Goal: Transaction & Acquisition: Purchase product/service

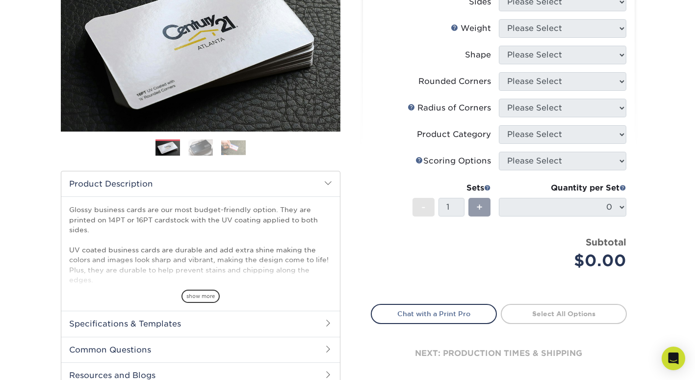
scroll to position [160, 0]
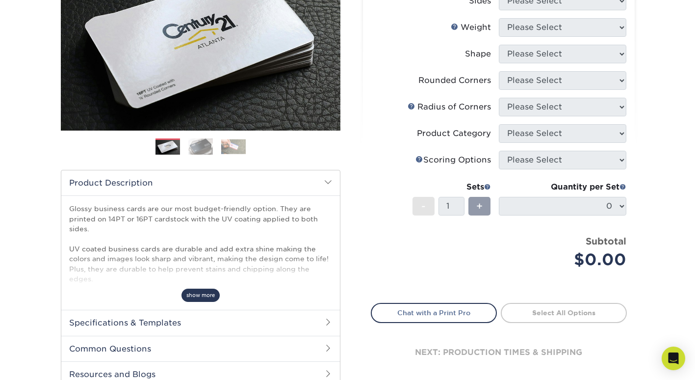
click at [203, 296] on span "show more" at bounding box center [200, 294] width 38 height 13
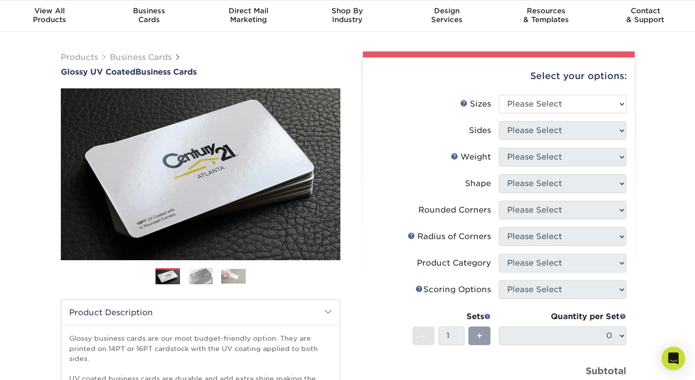
scroll to position [20, 0]
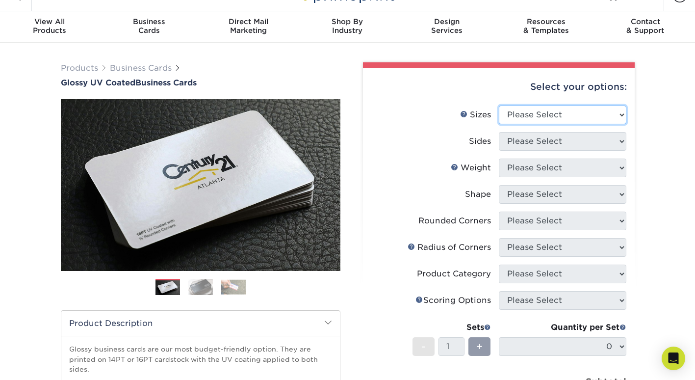
click at [587, 116] on select "Please Select 1.5" x 3.5" - Mini 1.75" x 3.5" - Mini 2" x 2" - Square 2" x 3" -…" at bounding box center [562, 114] width 127 height 19
select select "2.00x3.50"
click at [499, 105] on select "Please Select 1.5" x 3.5" - Mini 1.75" x 3.5" - Mini 2" x 2" - Square 2" x 3" -…" at bounding box center [562, 114] width 127 height 19
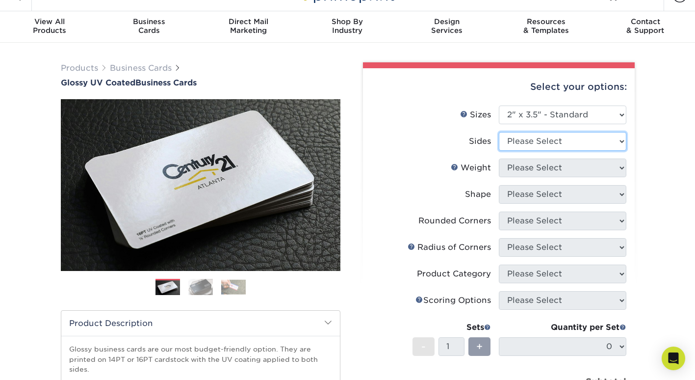
click at [573, 139] on select "Please Select Print Both Sides Print Front Only" at bounding box center [562, 141] width 127 height 19
select select "13abbda7-1d64-4f25-8bb2-c179b224825d"
click at [499, 132] on select "Please Select Print Both Sides Print Front Only" at bounding box center [562, 141] width 127 height 19
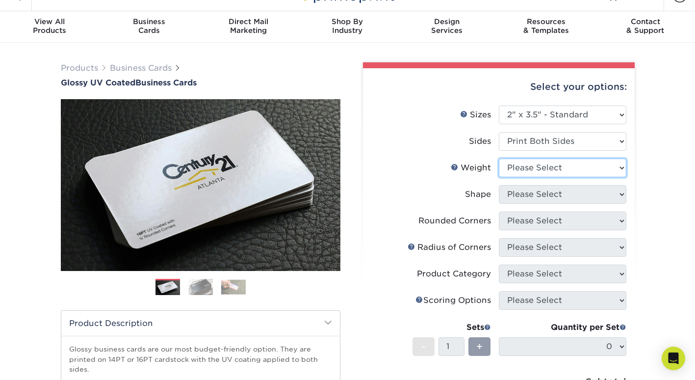
click at [571, 172] on select "Please Select 16PT 14PT" at bounding box center [562, 167] width 127 height 19
select select "16PT"
click at [499, 158] on select "Please Select 16PT 14PT" at bounding box center [562, 167] width 127 height 19
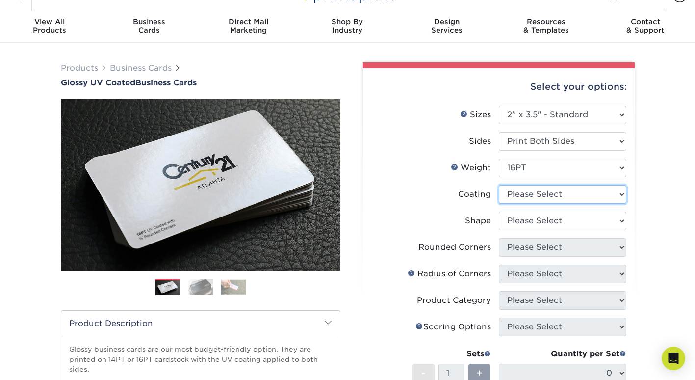
click at [566, 194] on select at bounding box center [562, 194] width 127 height 19
select select "ae367451-b2b8-45df-a344-0f05b6a12993"
click at [499, 185] on select at bounding box center [562, 194] width 127 height 19
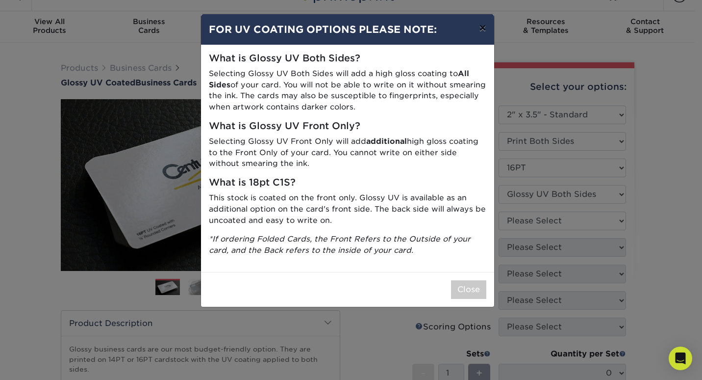
click at [483, 31] on button "×" at bounding box center [482, 27] width 23 height 27
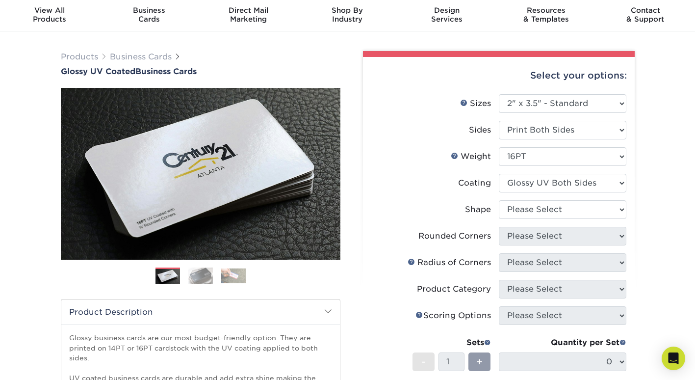
scroll to position [32, 0]
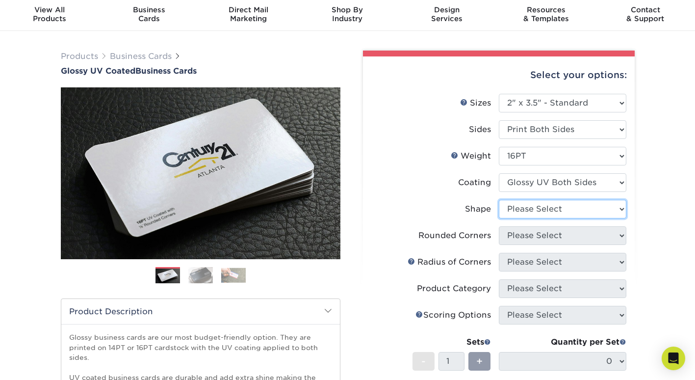
click at [616, 208] on select "Please Select Standard Oval" at bounding box center [562, 209] width 127 height 19
select select "standard"
click at [499, 200] on select "Please Select Standard Oval" at bounding box center [562, 209] width 127 height 19
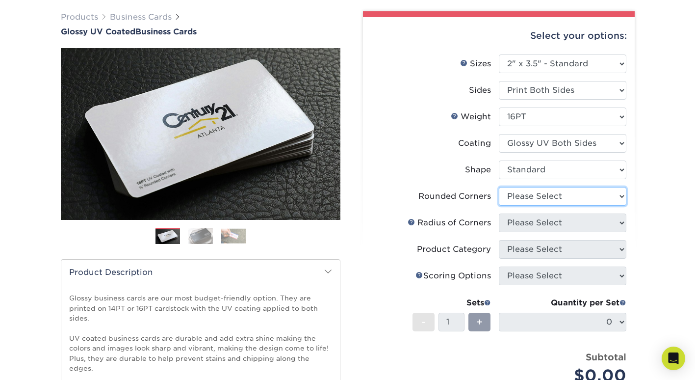
click at [606, 193] on select "Please Select Yes - Round 2 Corners Yes - Round 4 Corners No" at bounding box center [562, 196] width 127 height 19
select select "0"
click at [499, 187] on select "Please Select Yes - Round 2 Corners Yes - Round 4 Corners No" at bounding box center [562, 196] width 127 height 19
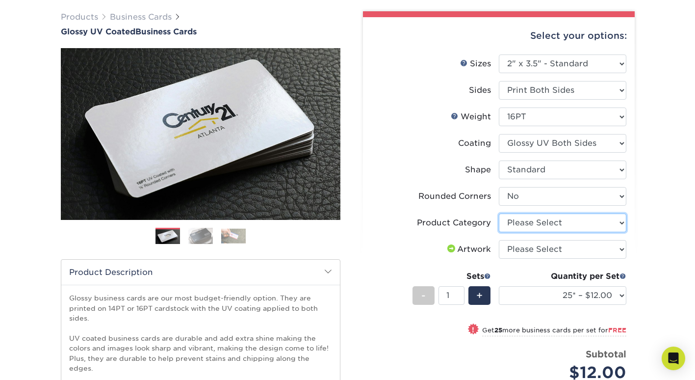
click at [622, 222] on select "Please Select Business Cards" at bounding box center [562, 222] width 127 height 19
select select "3b5148f1-0588-4f88-a218-97bcfdce65c1"
click at [499, 213] on select "Please Select Business Cards" at bounding box center [562, 222] width 127 height 19
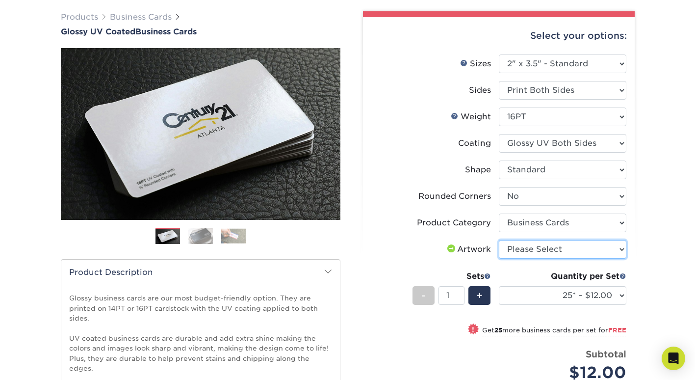
click at [616, 245] on select "Please Select I will upload files I need a design - $100" at bounding box center [562, 249] width 127 height 19
select select "upload"
click at [499, 240] on select "Please Select I will upload files I need a design - $100" at bounding box center [562, 249] width 127 height 19
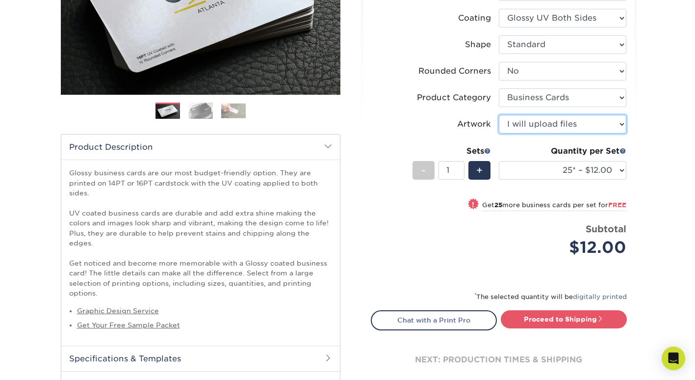
scroll to position [189, 0]
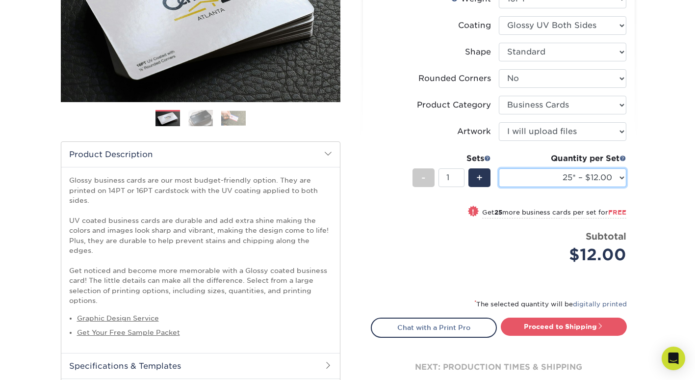
click at [613, 181] on select "25* – $12.00 50* – $12.00 100* – $12.00 250* – $21.00 500 – $42.00 1000 – $53.0…" at bounding box center [562, 177] width 127 height 19
select select "250* – $21.00"
click at [499, 168] on select "25* – $12.00 50* – $12.00 100* – $12.00 250* – $21.00 500 – $42.00 1000 – $53.0…" at bounding box center [562, 177] width 127 height 19
click at [676, 227] on div "Products Business Cards Glossy UV Coated Business Cards Previous Next" at bounding box center [347, 171] width 695 height 595
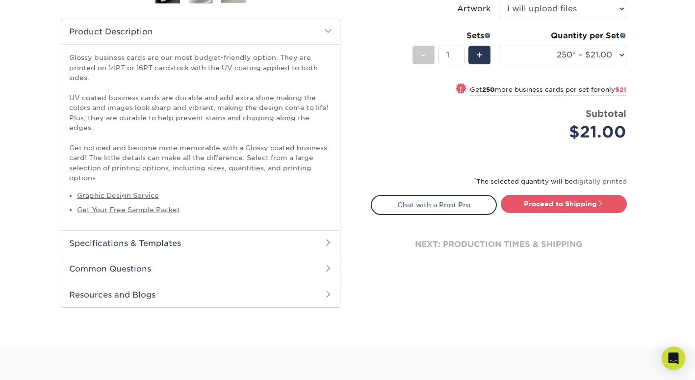
scroll to position [312, 0]
click at [322, 255] on h2 "Common Questions" at bounding box center [200, 267] width 279 height 25
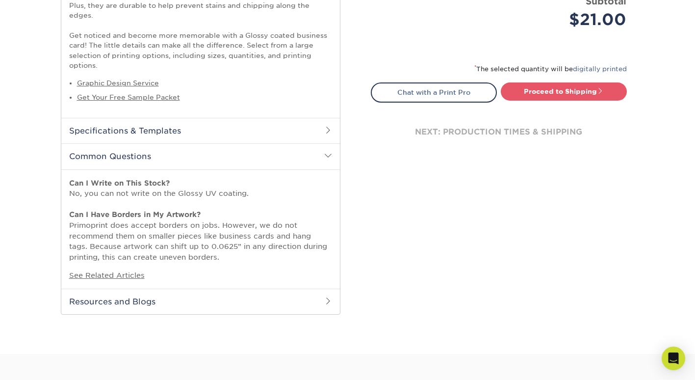
scroll to position [424, 0]
click at [122, 270] on link "See Related Articles" at bounding box center [107, 274] width 76 height 8
